Goal: Communication & Community: Answer question/provide support

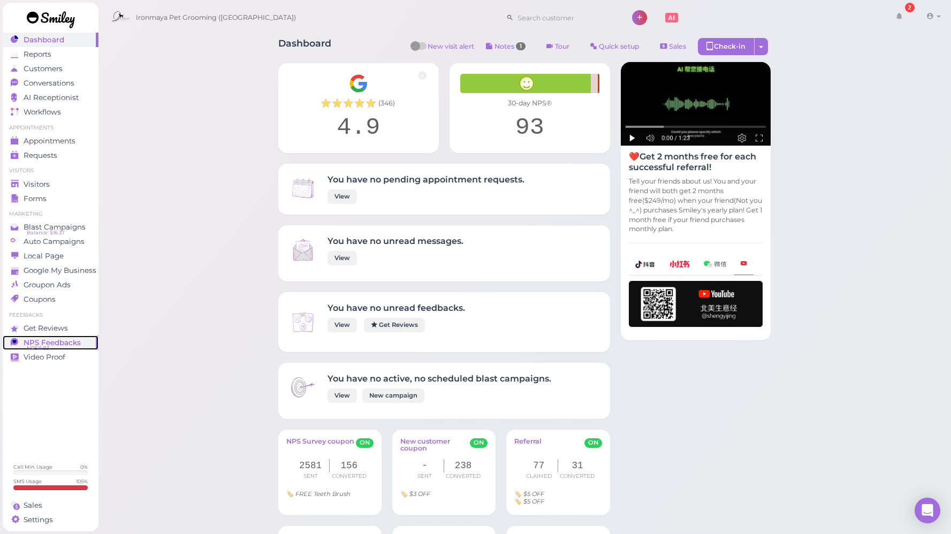
click at [63, 342] on span "NPS Feedbacks" at bounding box center [52, 342] width 57 height 9
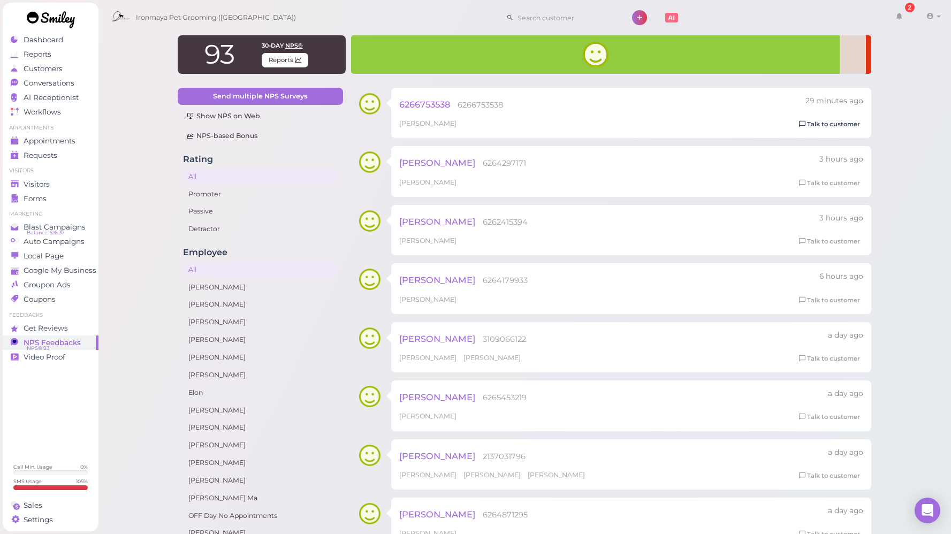
click at [848, 125] on link "Talk to customer" at bounding box center [829, 124] width 67 height 11
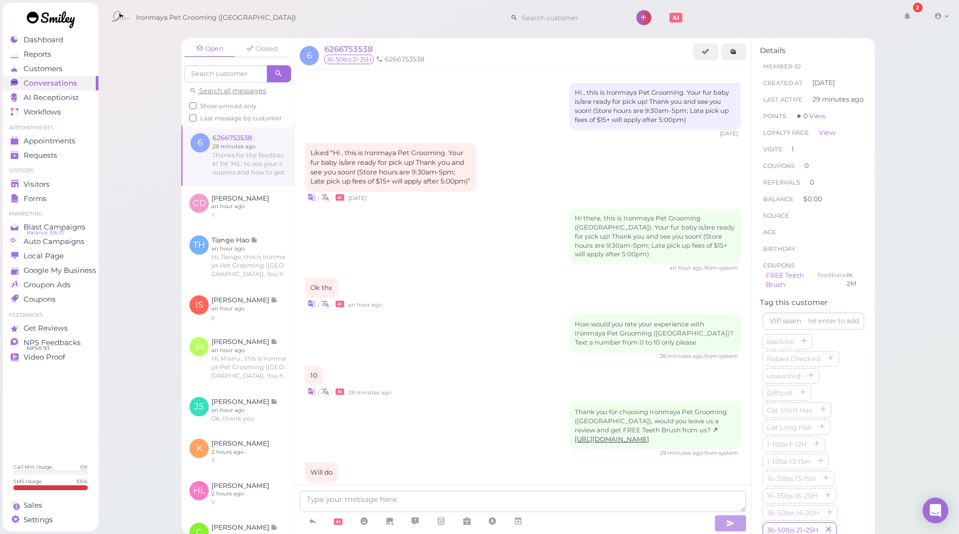
scroll to position [94, 0]
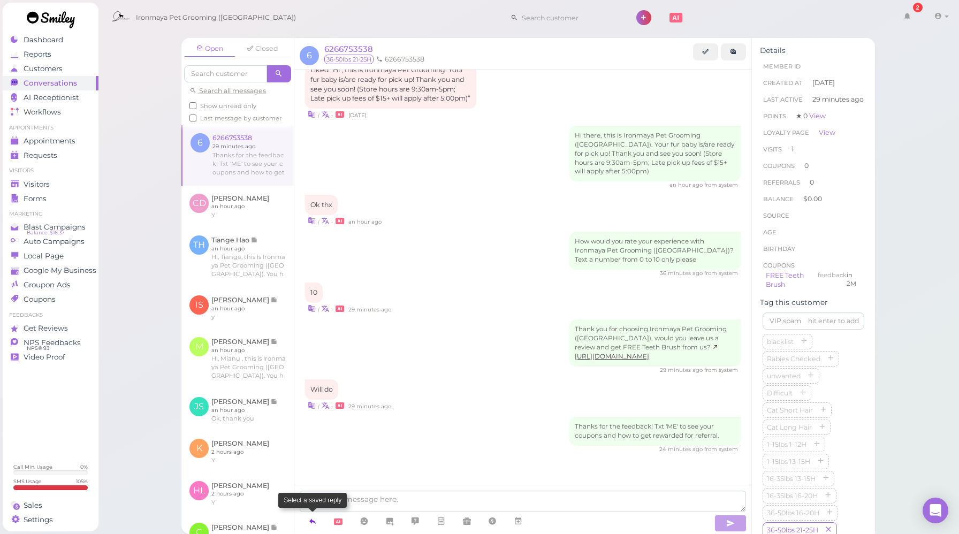
click at [316, 522] on icon at bounding box center [312, 521] width 9 height 11
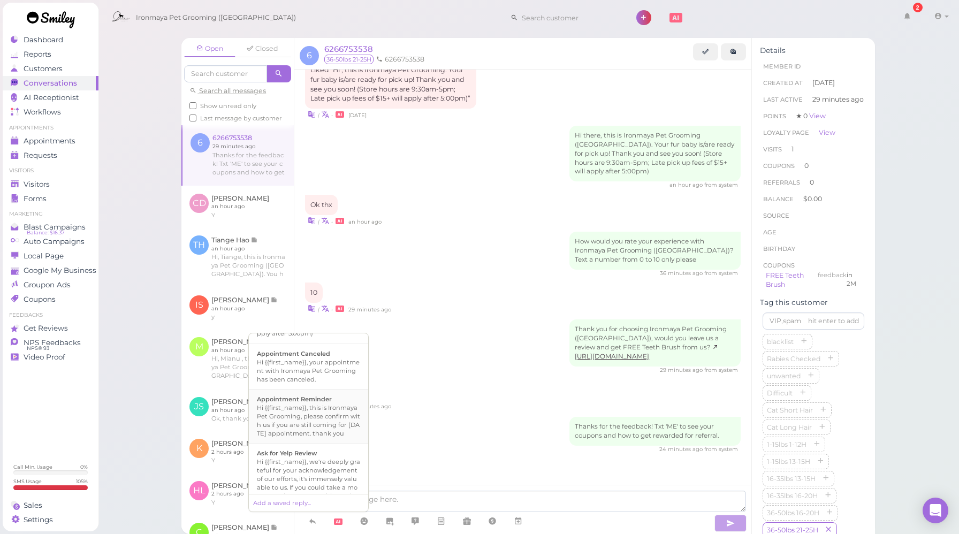
scroll to position [204, 0]
click at [321, 406] on div "Hi {{first_name}}, we're deeply grateful for your acknowledgement of our effort…" at bounding box center [308, 382] width 103 height 60
type textarea "Hi {{first_name}}, we're deeply grateful for your acknowledgement of our effort…"
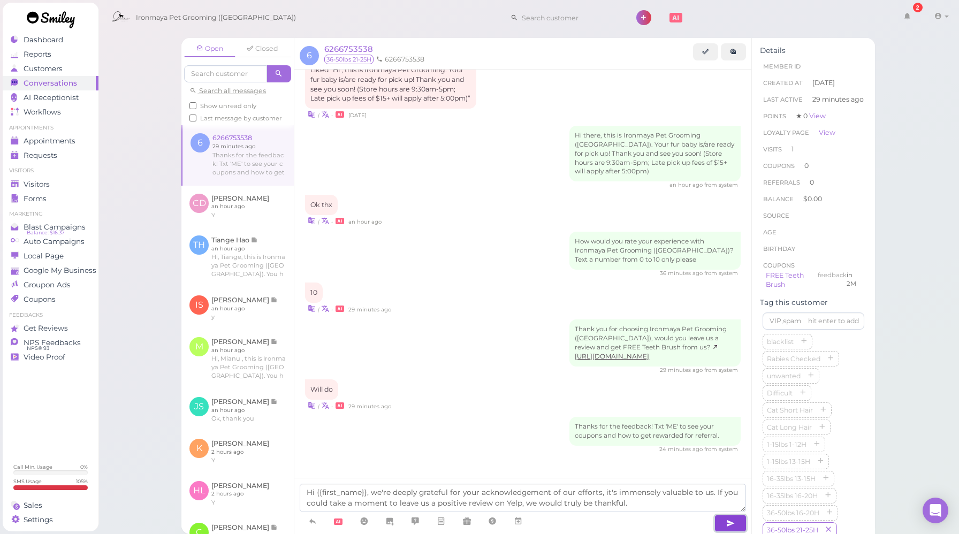
click at [737, 524] on button "button" at bounding box center [730, 523] width 32 height 17
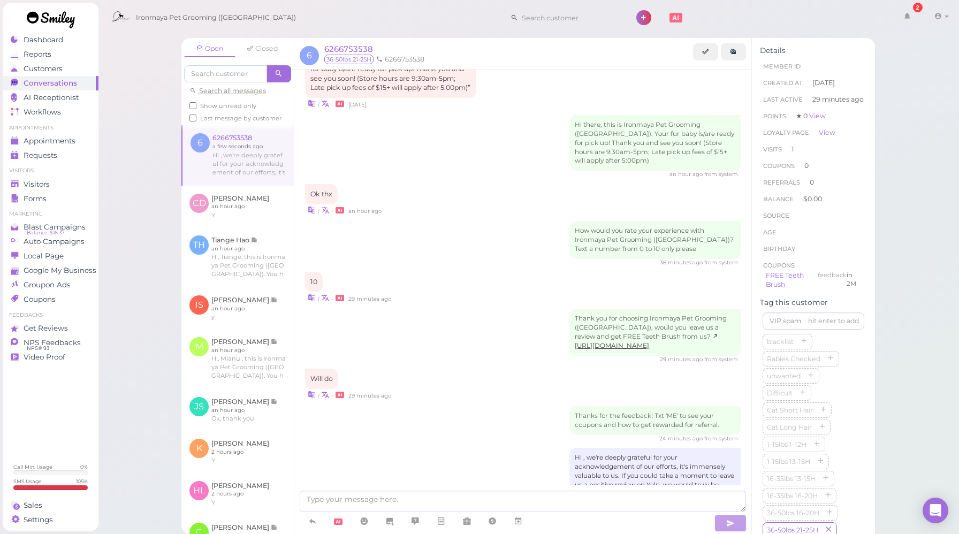
scroll to position [155, 0]
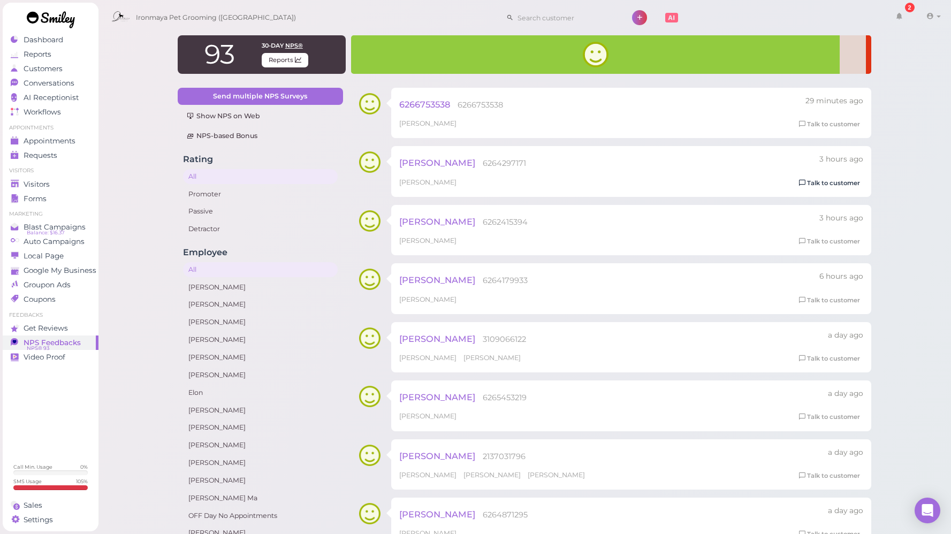
click at [816, 182] on link "Talk to customer" at bounding box center [829, 183] width 67 height 11
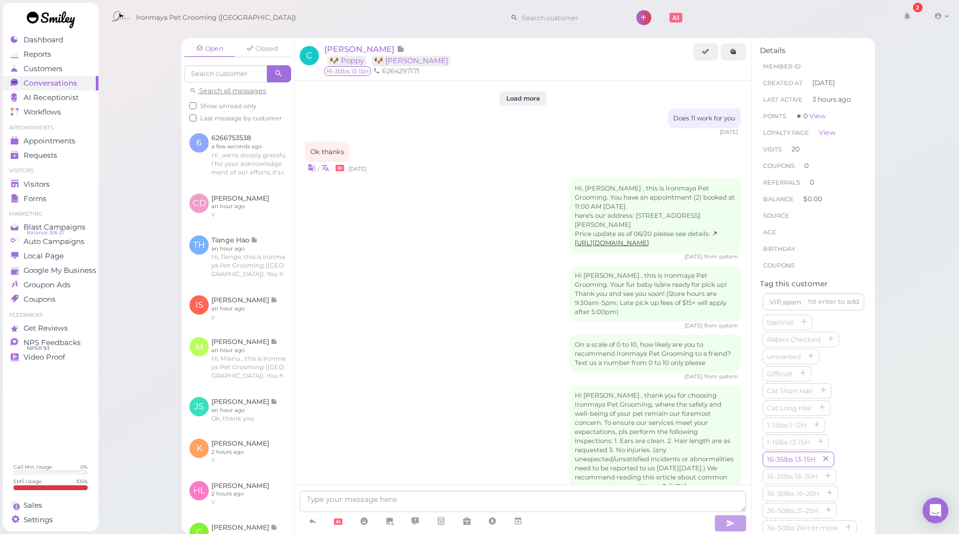
scroll to position [1525, 0]
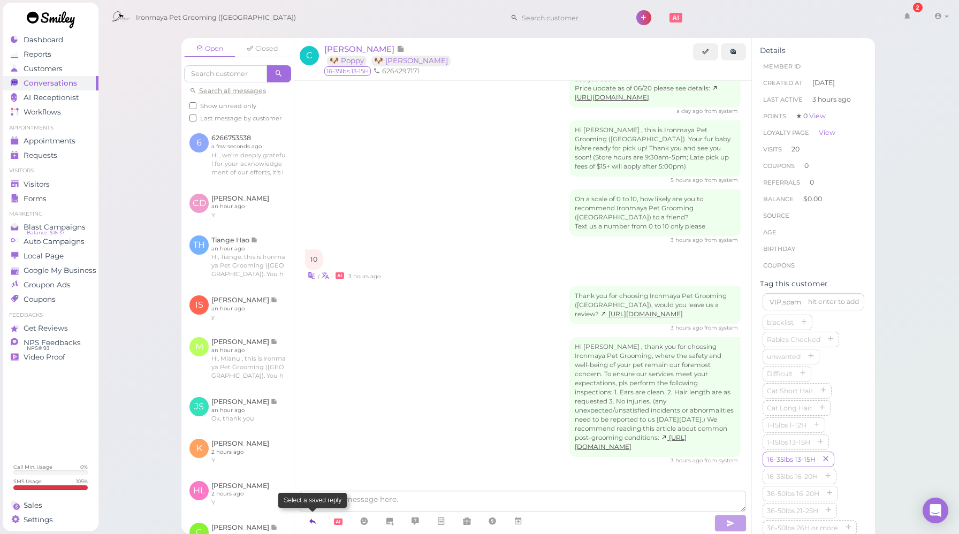
click at [314, 523] on icon at bounding box center [312, 521] width 9 height 11
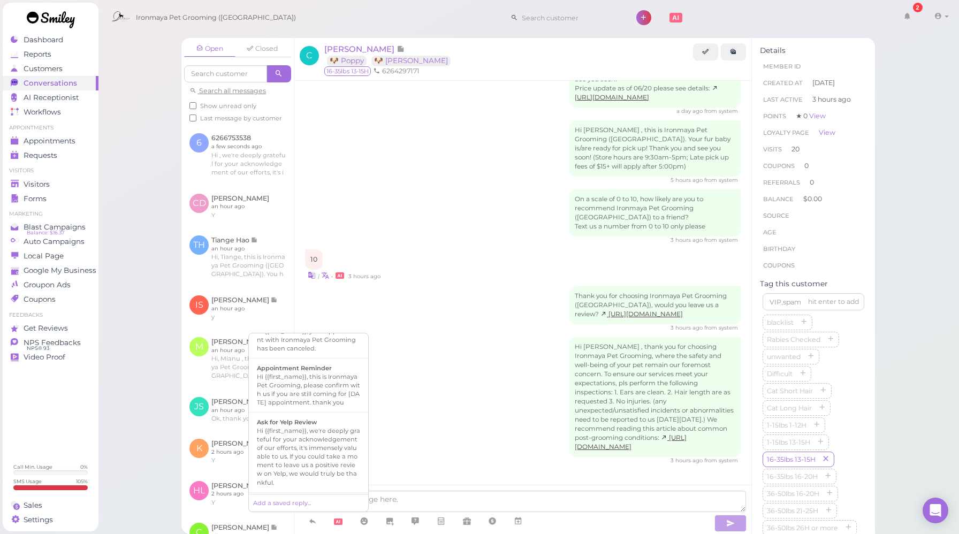
scroll to position [133, 0]
click at [309, 422] on b "Ask for Yelp Review" at bounding box center [287, 417] width 60 height 7
type textarea "Hi {{first_name}}, we're deeply grateful for your acknowledgement of our effort…"
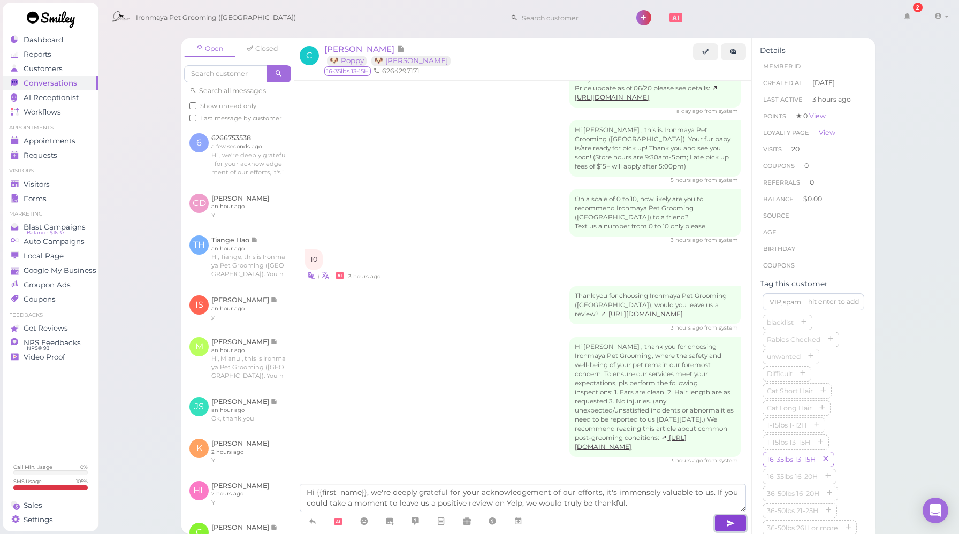
click at [722, 522] on button "button" at bounding box center [730, 523] width 32 height 17
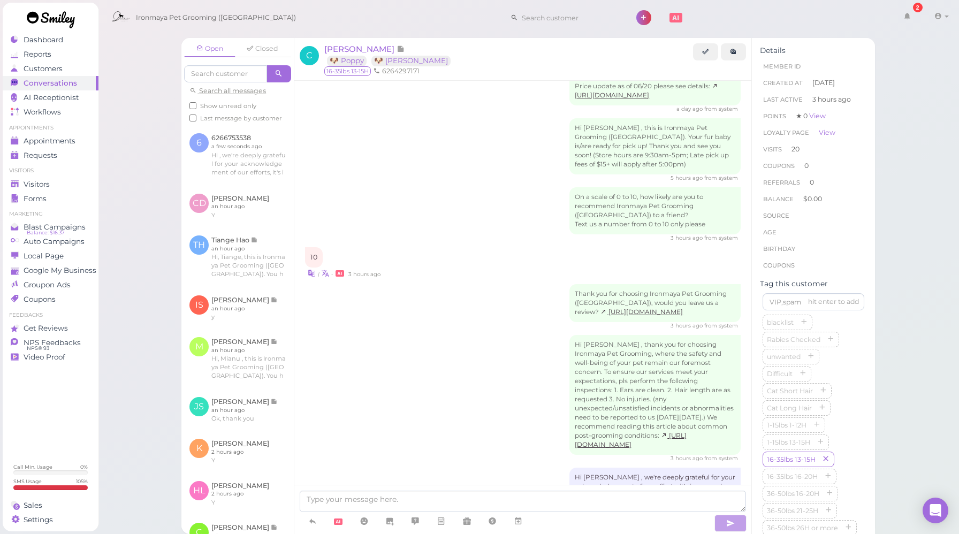
scroll to position [1587, 0]
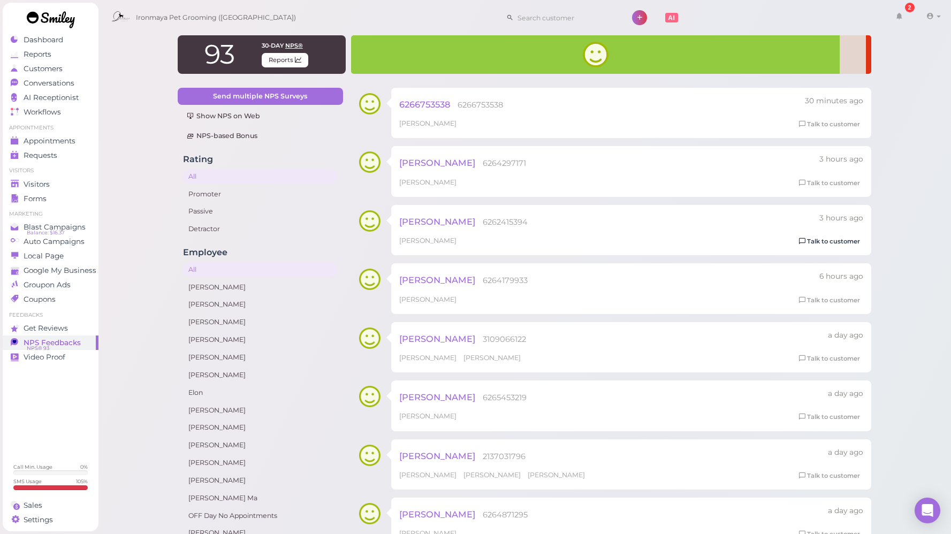
click at [818, 247] on link "Talk to customer" at bounding box center [829, 241] width 67 height 11
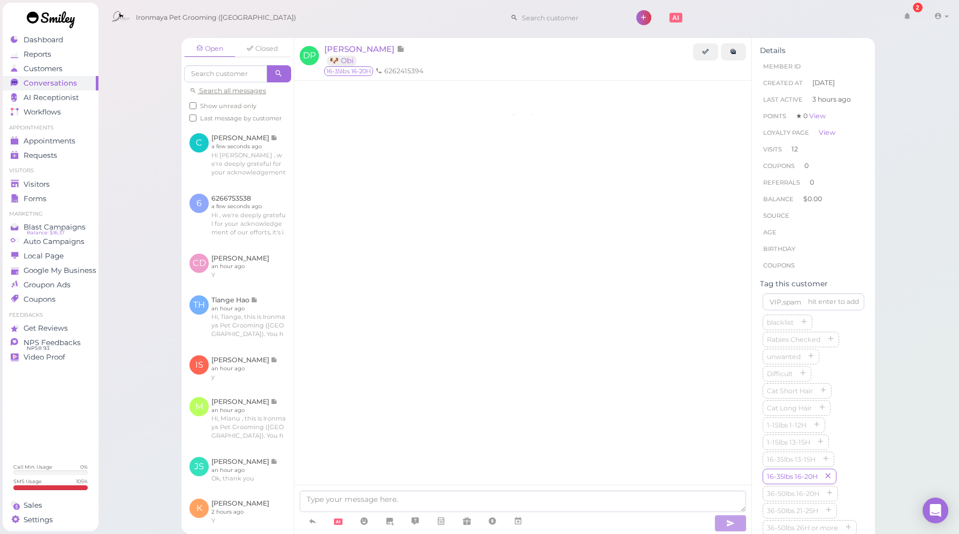
scroll to position [1446, 0]
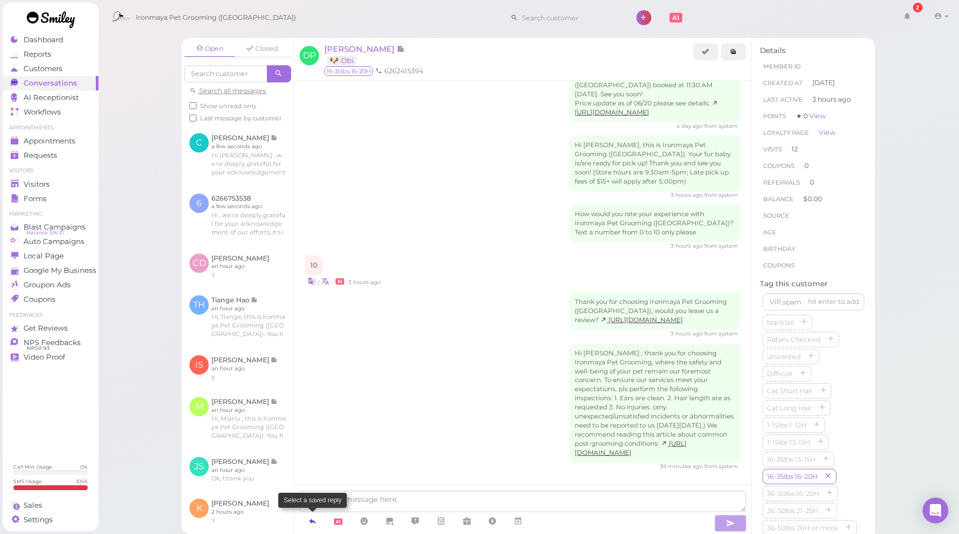
click at [317, 523] on icon at bounding box center [312, 521] width 9 height 11
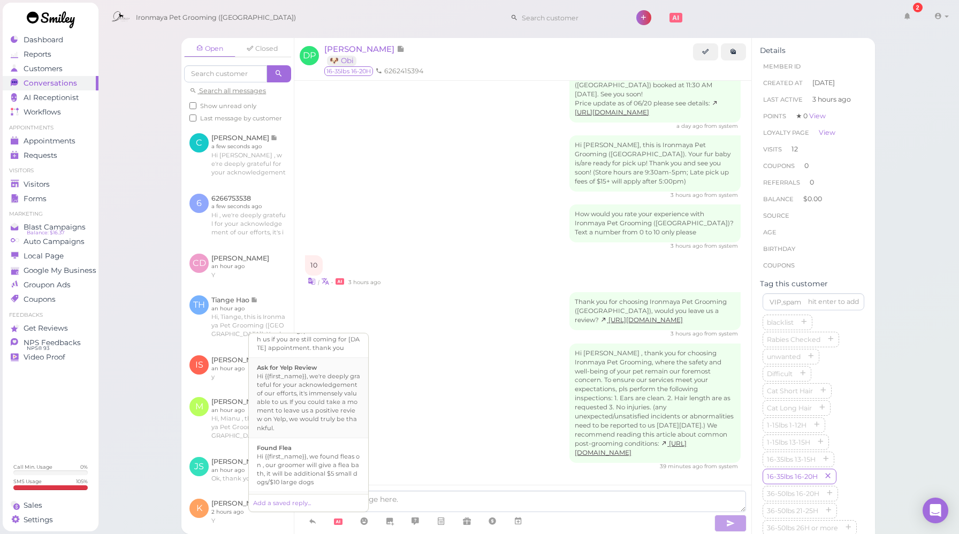
scroll to position [186, 0]
click at [317, 369] on b "Ask for Yelp Review" at bounding box center [287, 365] width 60 height 7
type textarea "Hi {{first_name}}, we're deeply grateful for your acknowledgement of our effort…"
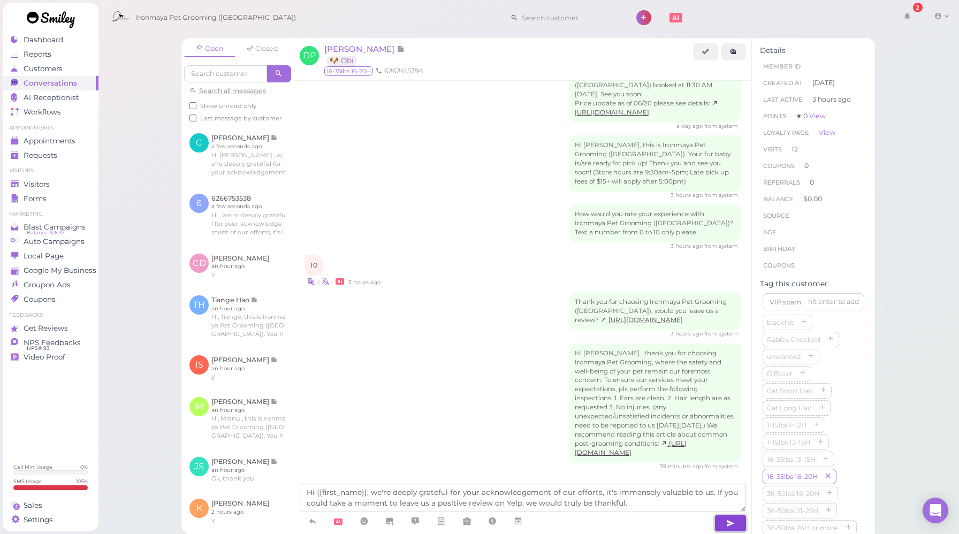
click at [730, 524] on icon "button" at bounding box center [730, 523] width 9 height 11
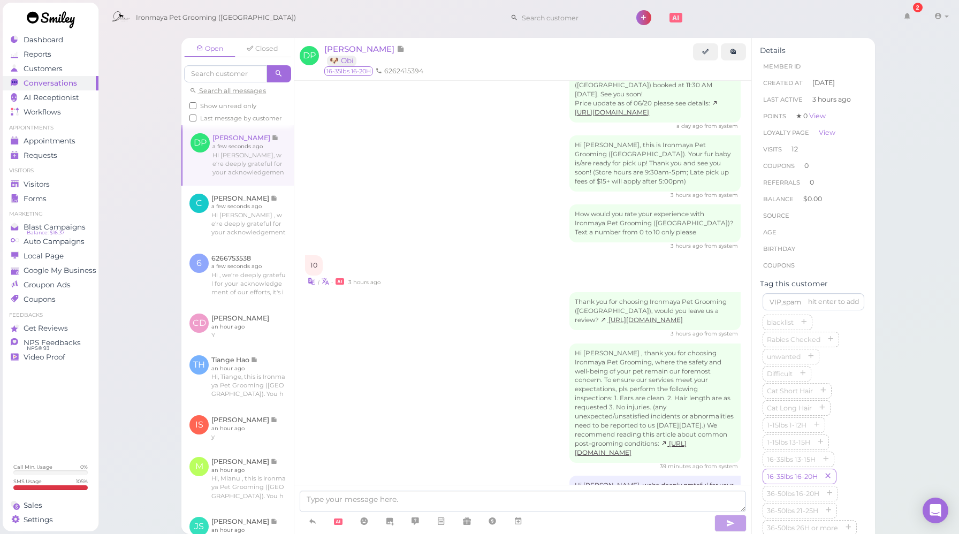
scroll to position [1507, 0]
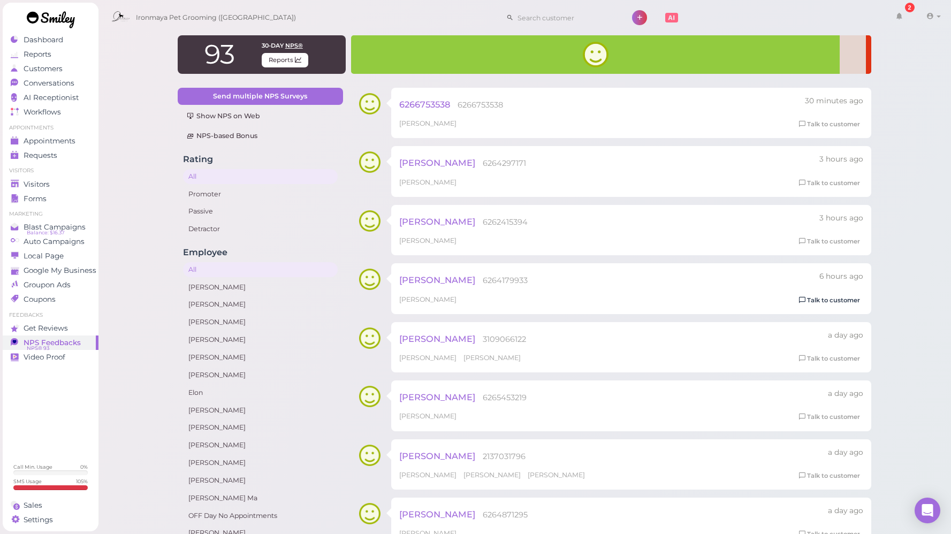
click at [842, 299] on link "Talk to customer" at bounding box center [829, 300] width 67 height 11
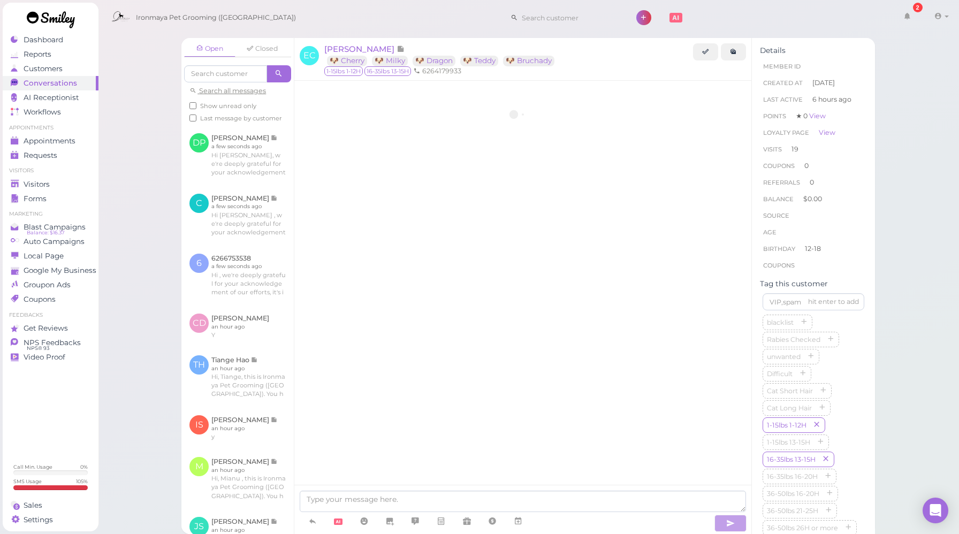
scroll to position [1276, 0]
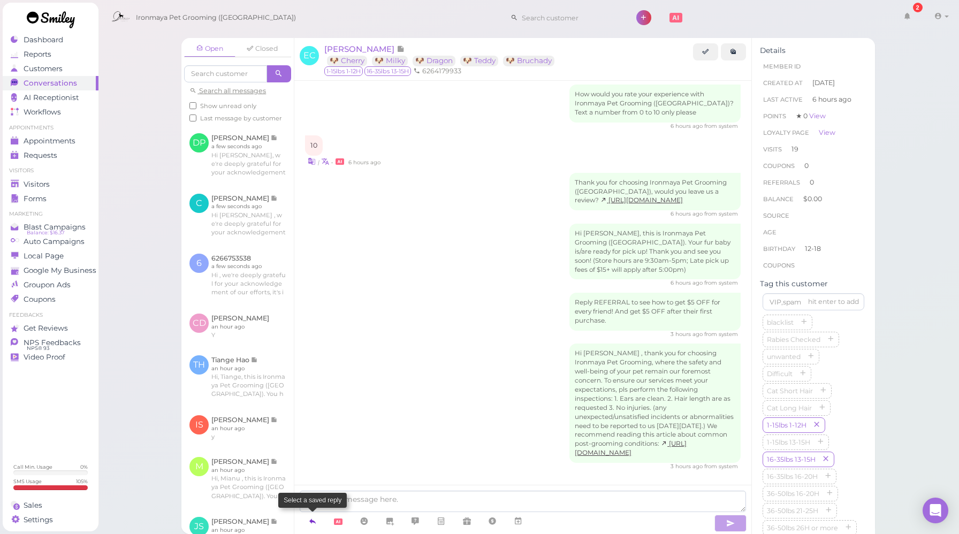
click at [314, 519] on icon at bounding box center [312, 521] width 9 height 11
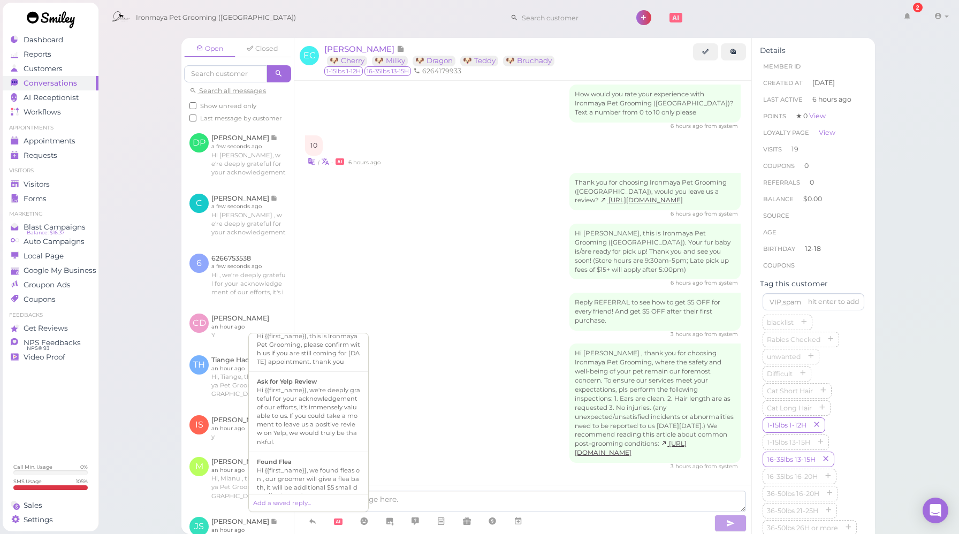
scroll to position [171, 0]
click at [315, 392] on li "Ask for Yelp Review Hi {{first_name}}, we're deeply grateful for your acknowled…" at bounding box center [308, 410] width 119 height 81
type textarea "Hi {{first_name}}, we're deeply grateful for your acknowledgement of our effort…"
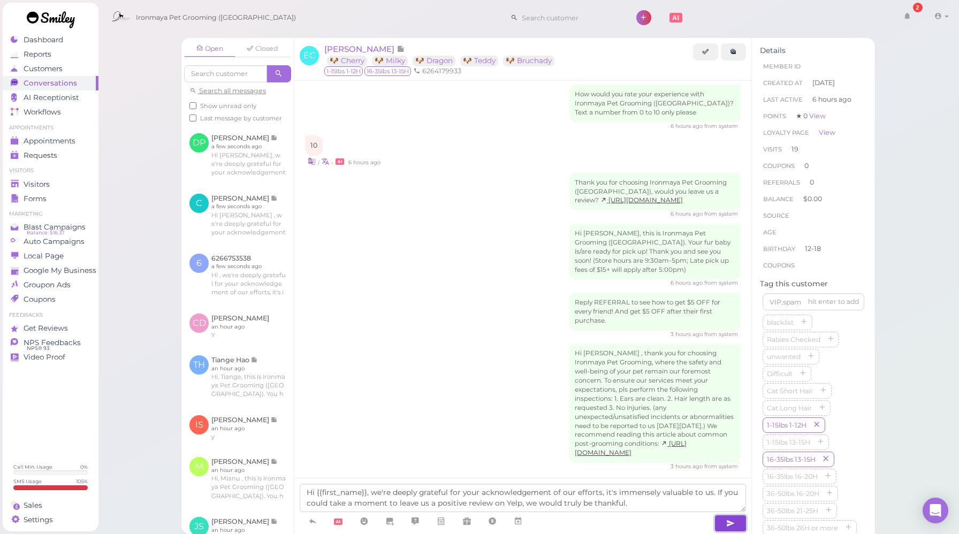
click at [735, 523] on button "button" at bounding box center [730, 523] width 32 height 17
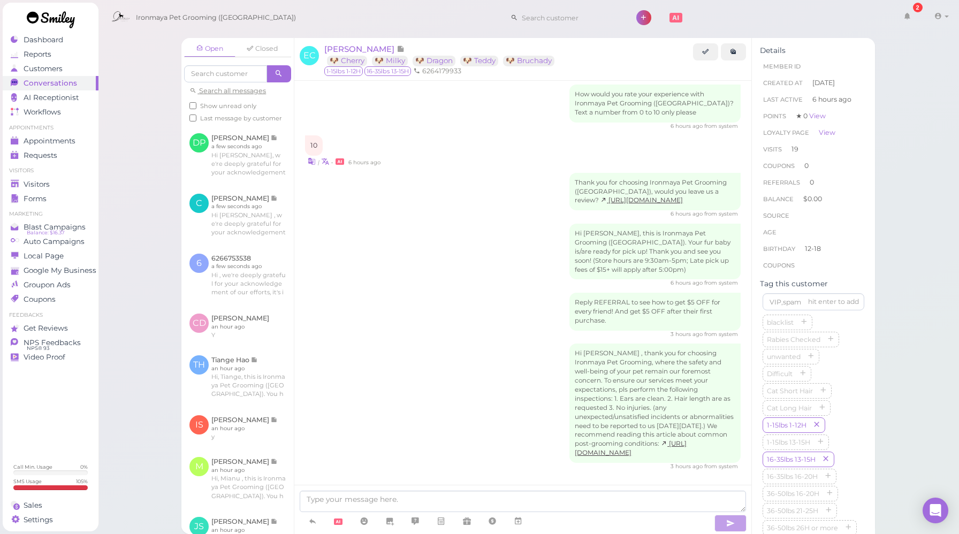
scroll to position [1337, 0]
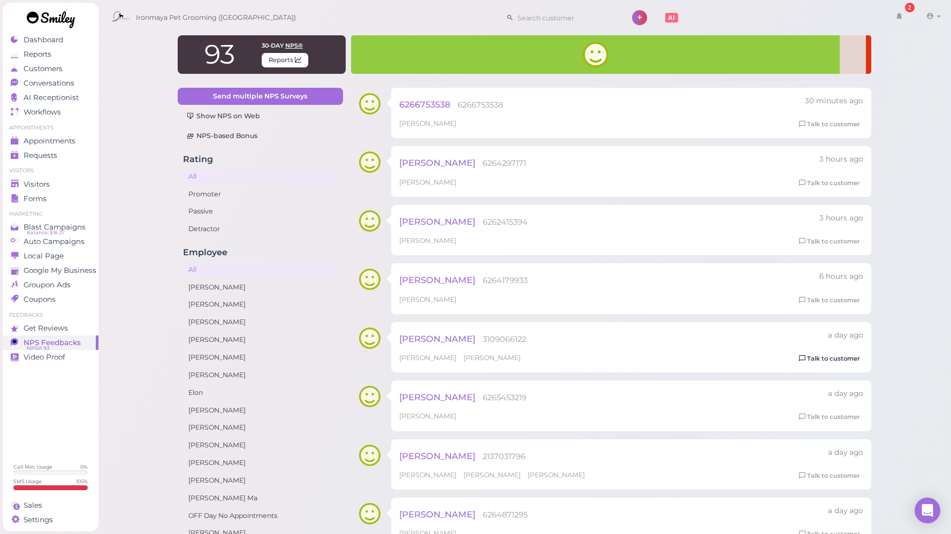
click at [834, 360] on link "Talk to customer" at bounding box center [829, 358] width 67 height 11
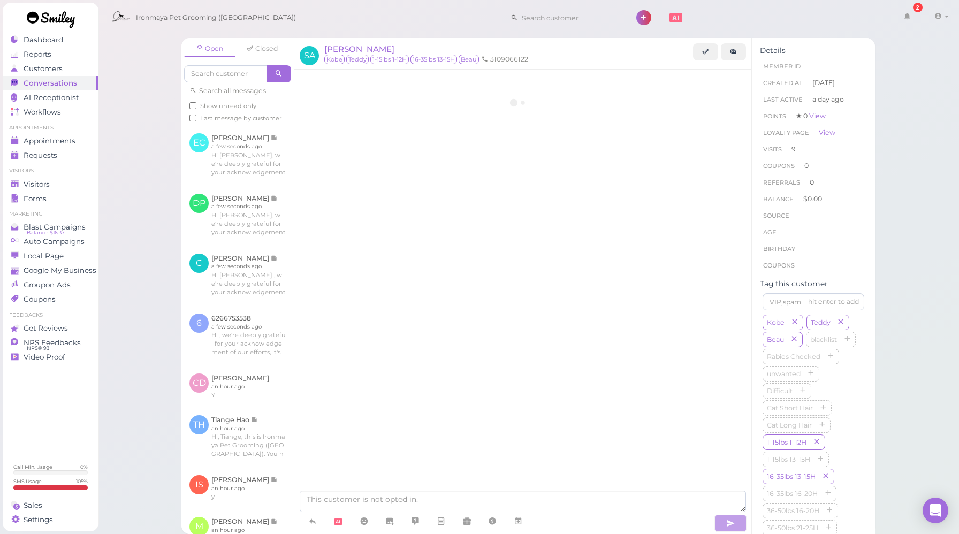
scroll to position [1621, 0]
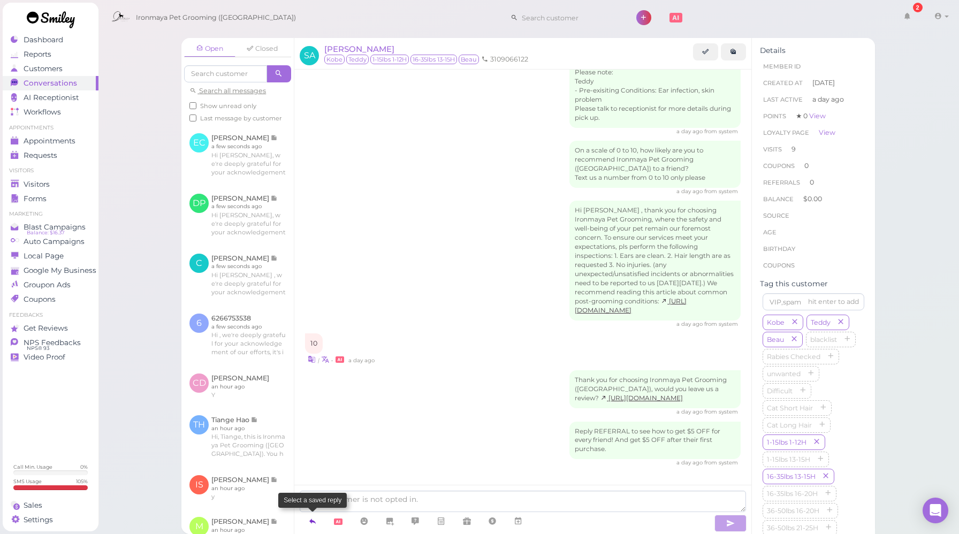
click at [314, 516] on icon at bounding box center [312, 521] width 9 height 11
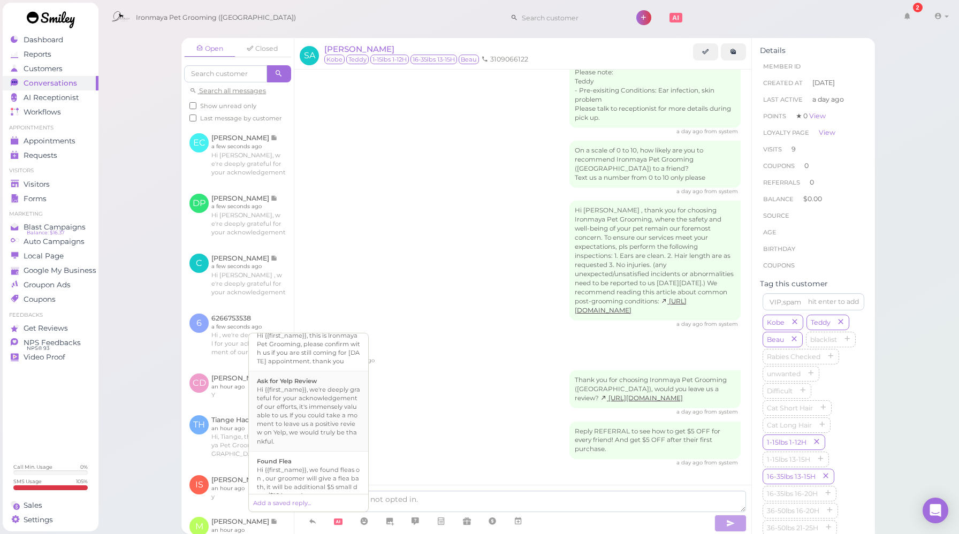
scroll to position [172, 0]
click at [322, 406] on div "Hi {{first_name}}, we're deeply grateful for your acknowledgement of our effort…" at bounding box center [308, 413] width 103 height 60
type textarea "Hi {{first_name}}, we're deeply grateful for your acknowledgement of our effort…"
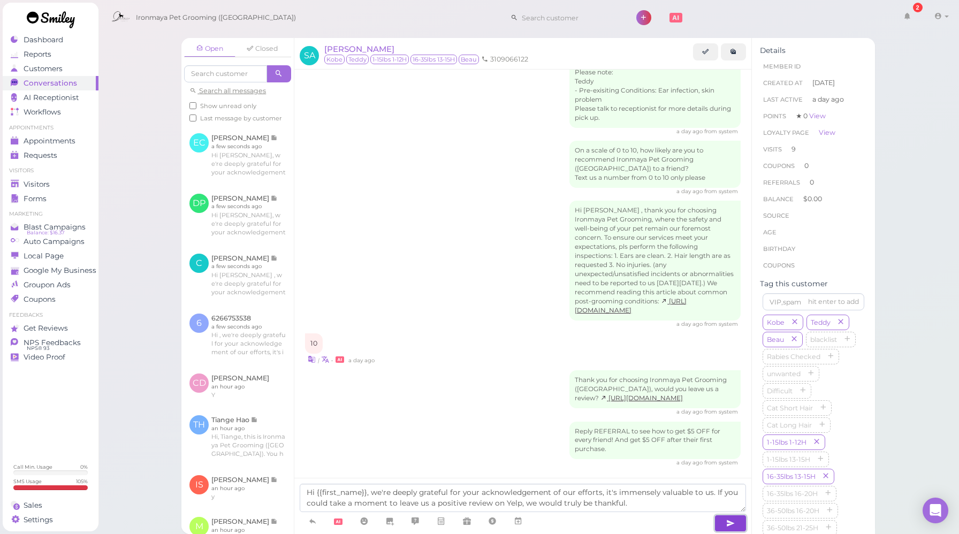
click at [726, 524] on icon "button" at bounding box center [730, 523] width 9 height 11
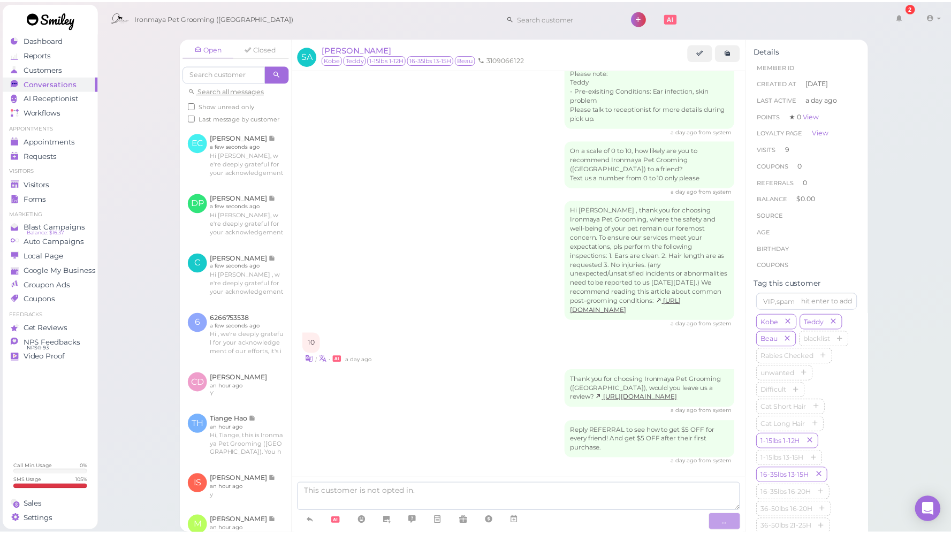
scroll to position [1682, 0]
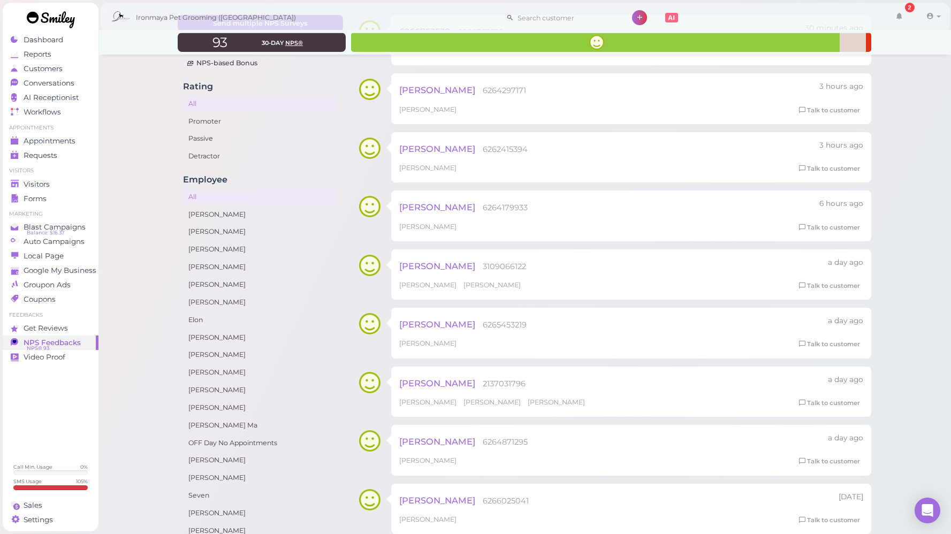
scroll to position [85, 0]
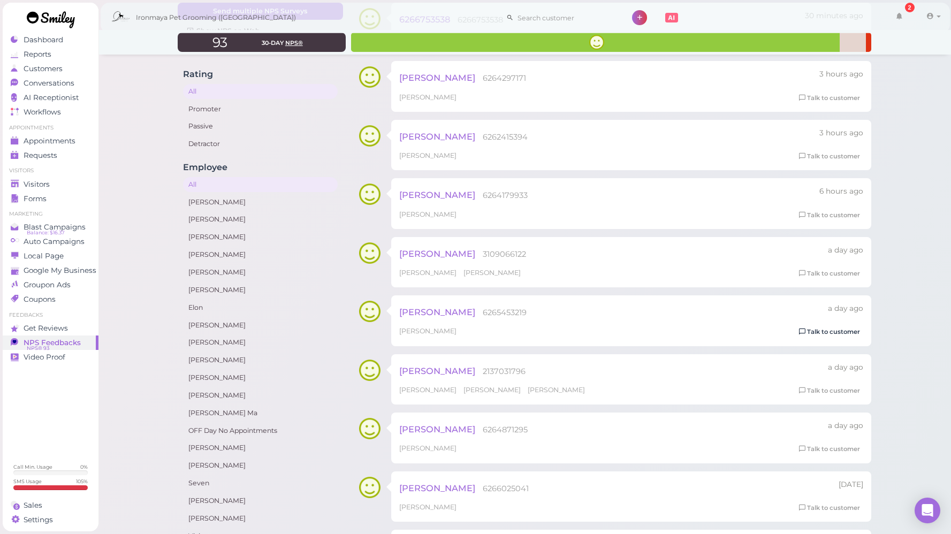
click at [819, 329] on link "Talk to customer" at bounding box center [829, 331] width 67 height 11
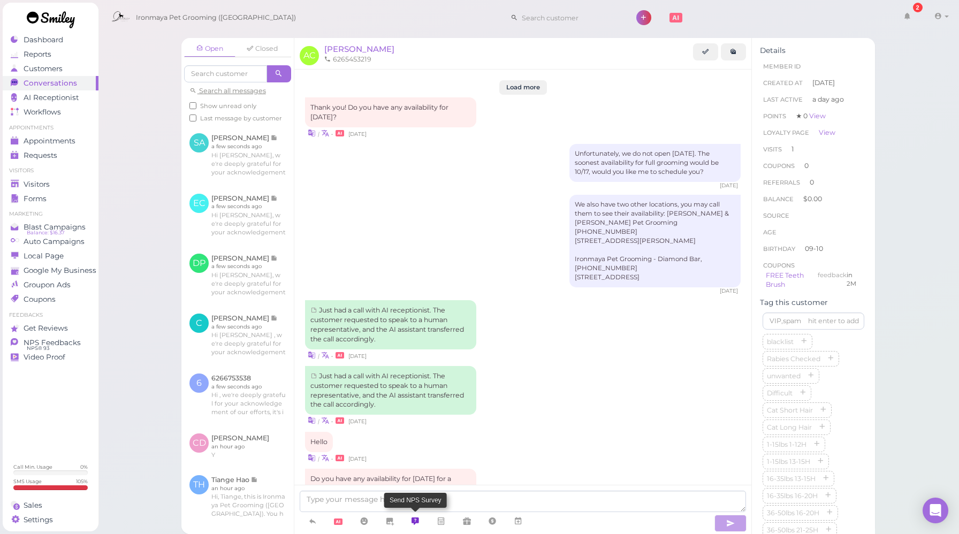
scroll to position [1364, 0]
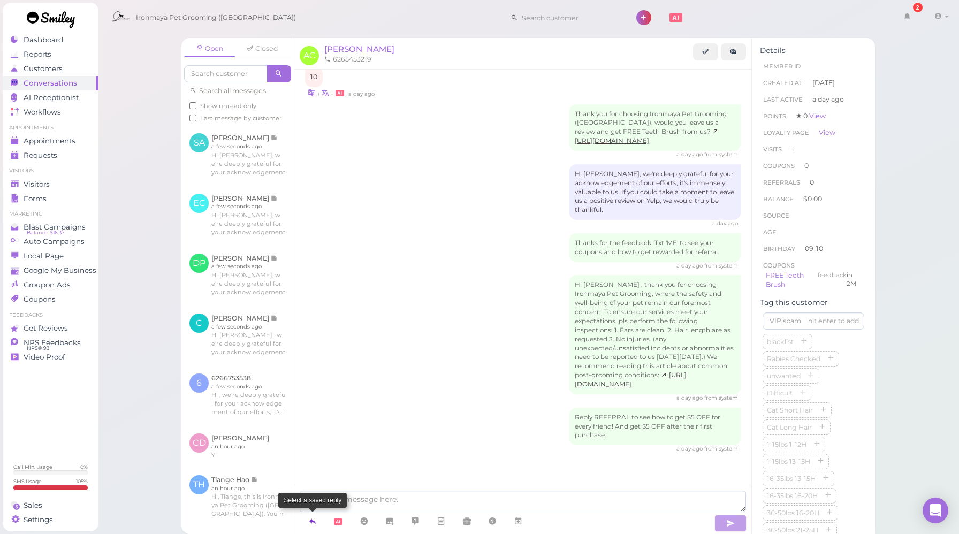
click at [315, 520] on icon at bounding box center [312, 521] width 9 height 11
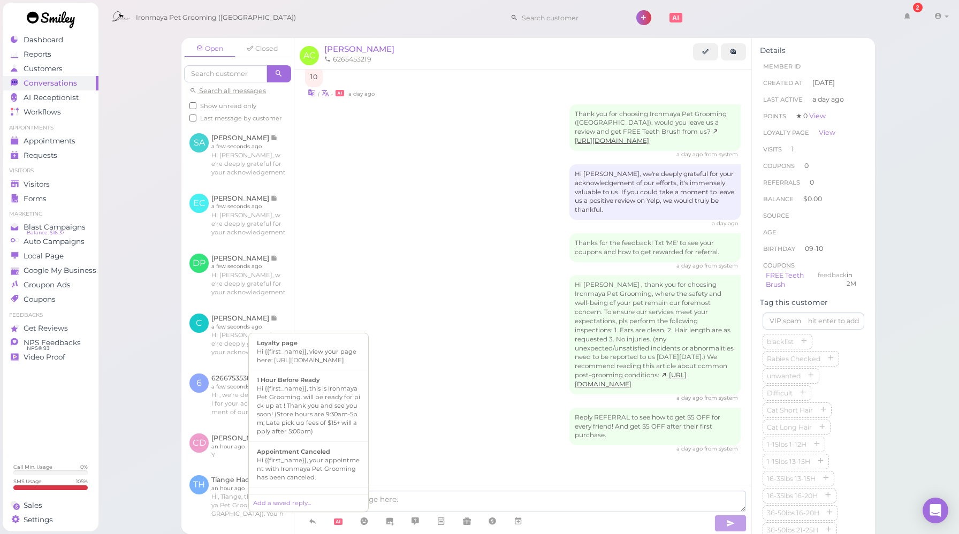
click at [431, 235] on div "Thanks for the feedback! Txt 'ME' to see your coupons and how to get rewarded f…" at bounding box center [523, 251] width 436 height 36
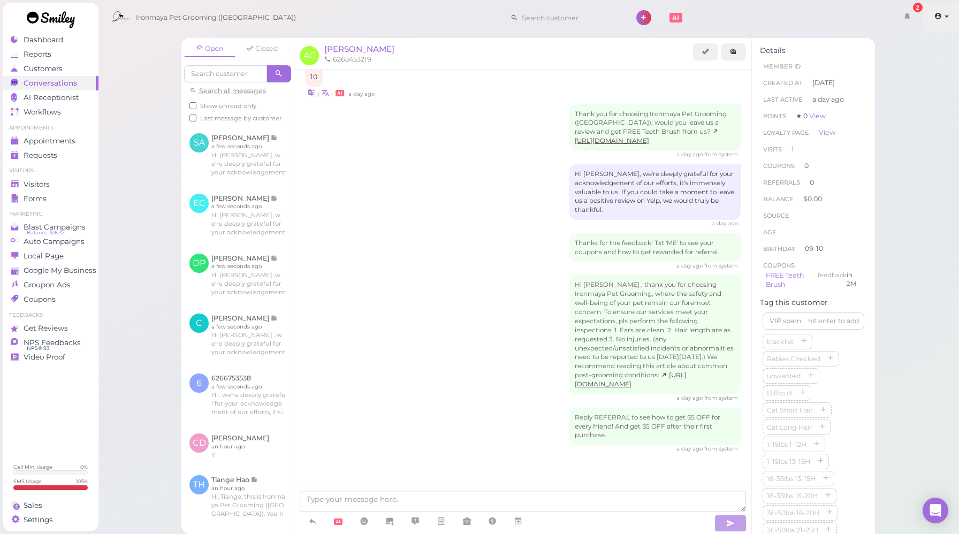
click at [937, 12] on icon at bounding box center [937, 16] width 7 height 10
click at [909, 84] on link "Logout" at bounding box center [923, 80] width 74 height 13
